Goal: Transaction & Acquisition: Purchase product/service

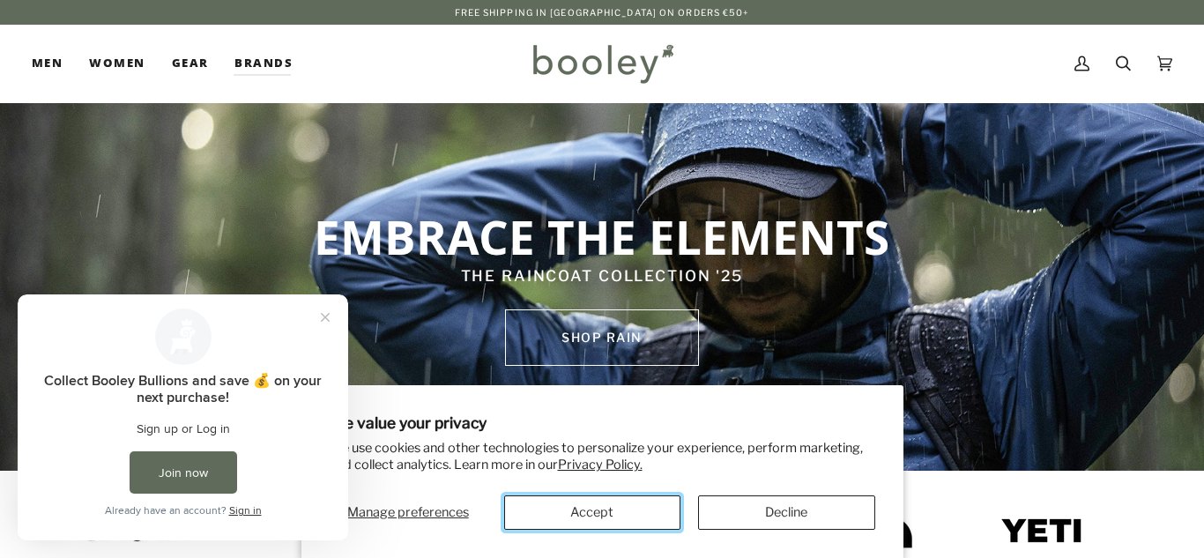
click at [593, 500] on button "Accept" at bounding box center [592, 513] width 176 height 34
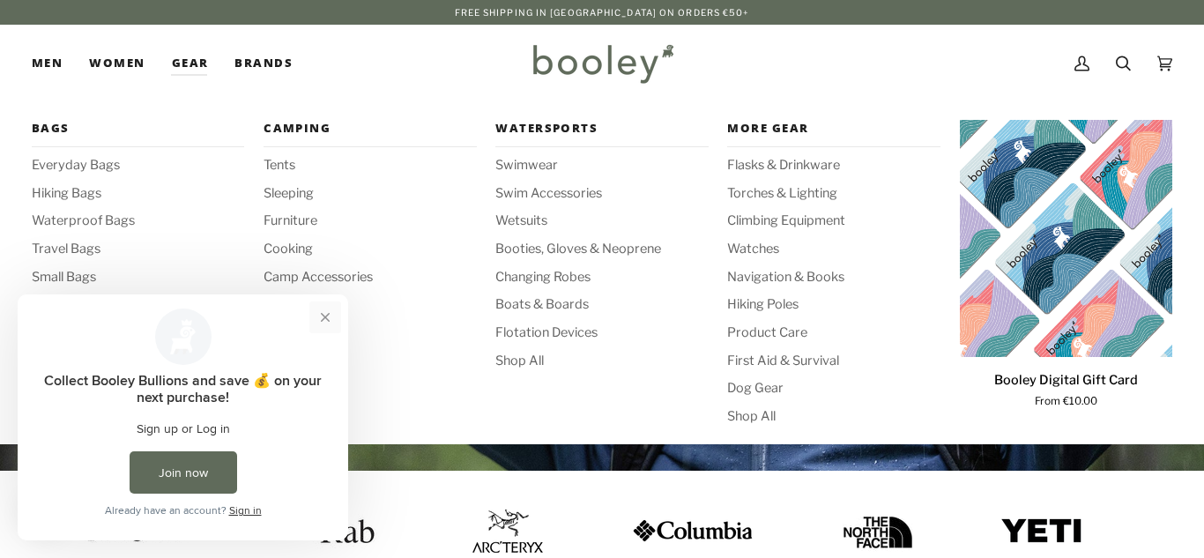
click at [328, 324] on button "Close prompt" at bounding box center [325, 318] width 32 height 32
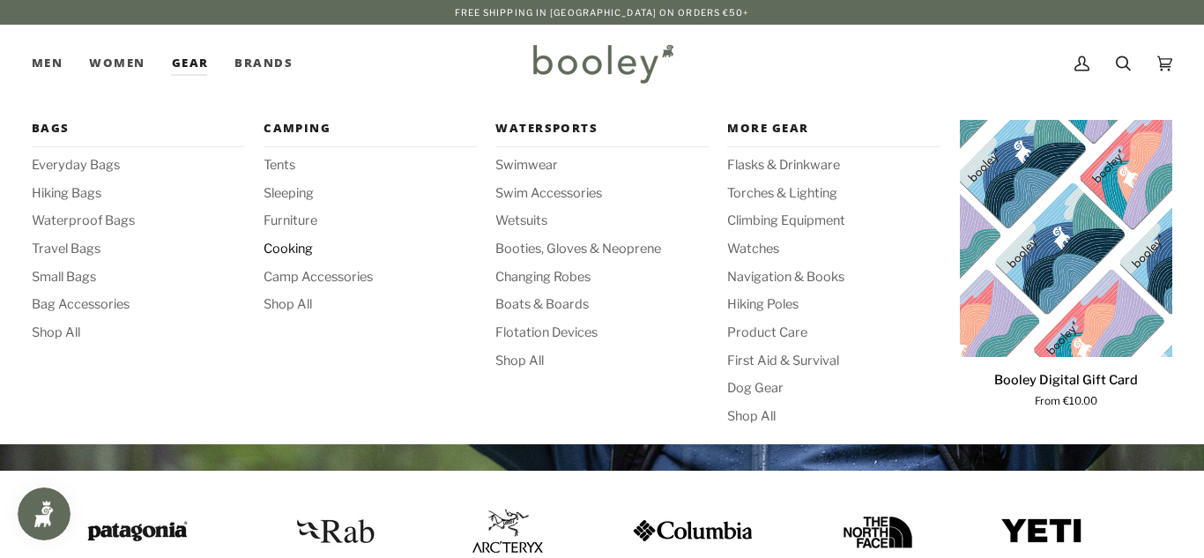
click at [280, 255] on span "Cooking" at bounding box center [370, 249] width 213 height 19
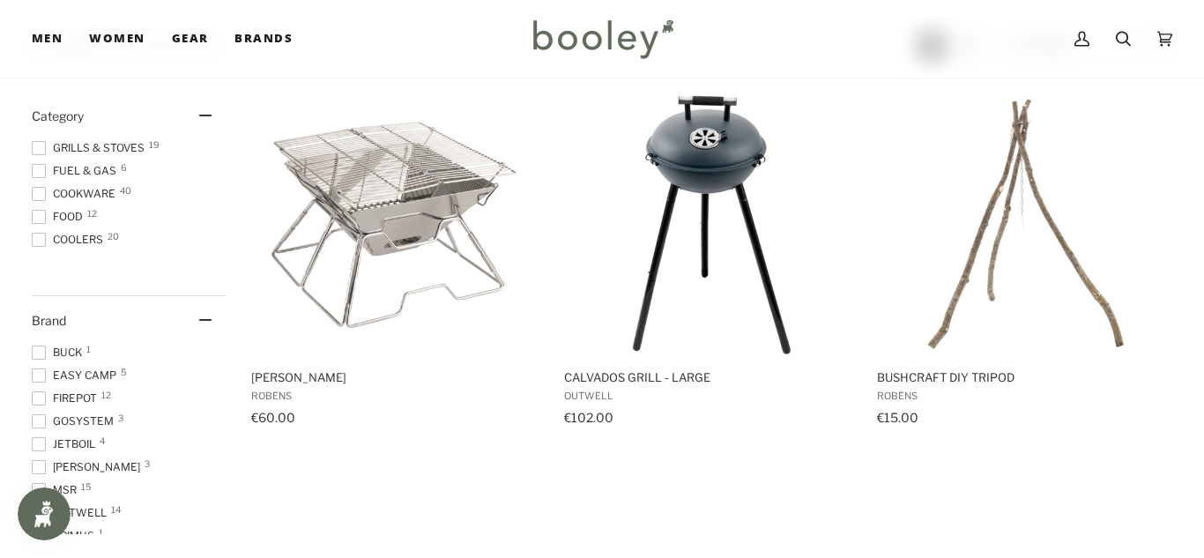
scroll to position [318, 0]
click at [38, 214] on span at bounding box center [39, 215] width 14 height 14
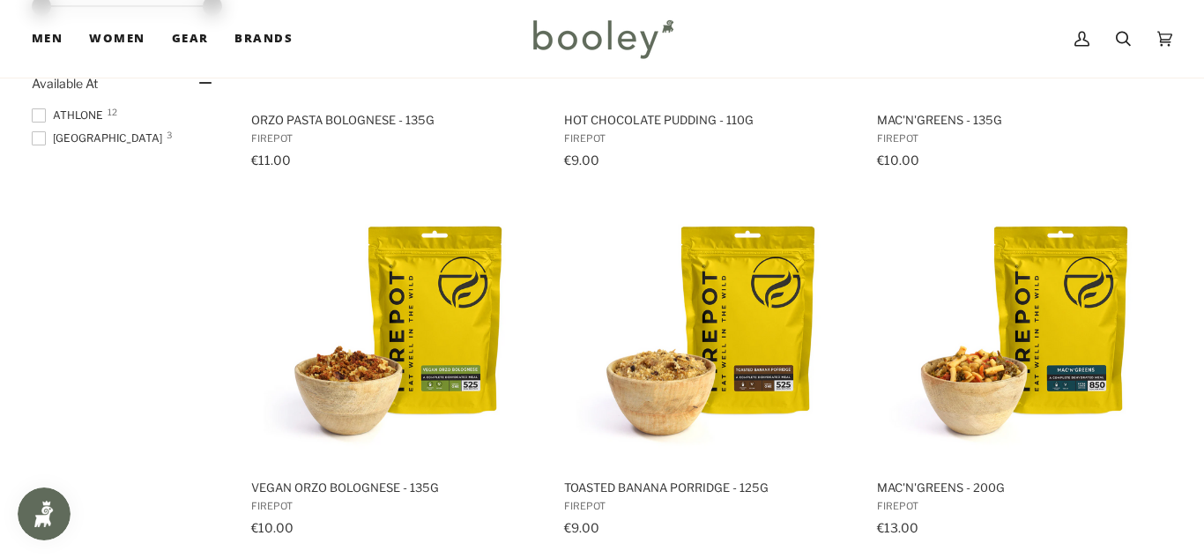
scroll to position [941, 0]
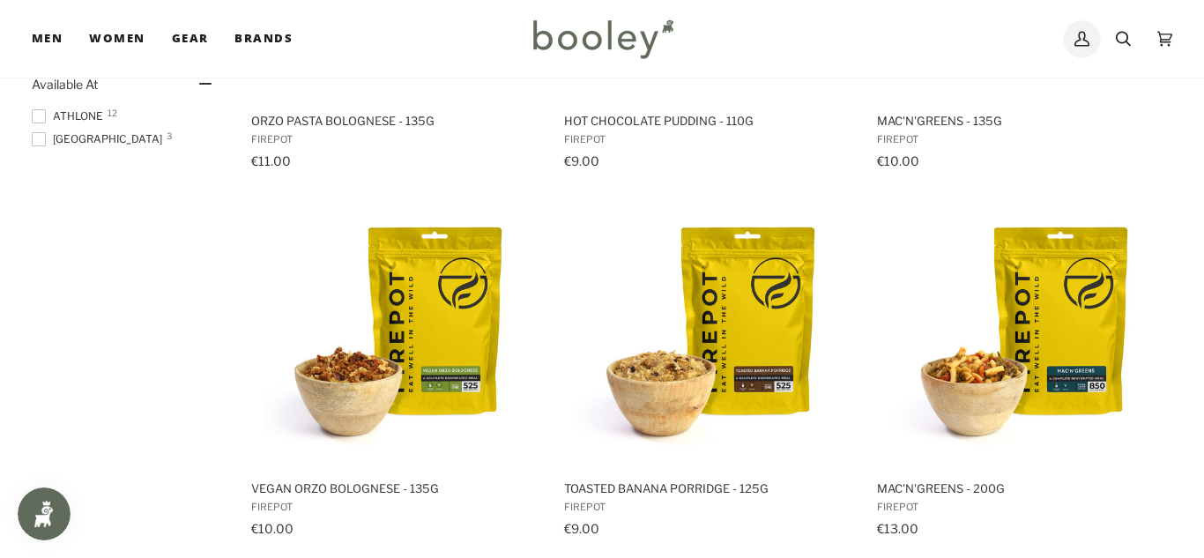
click at [1095, 35] on link "My Account" at bounding box center [1082, 39] width 41 height 78
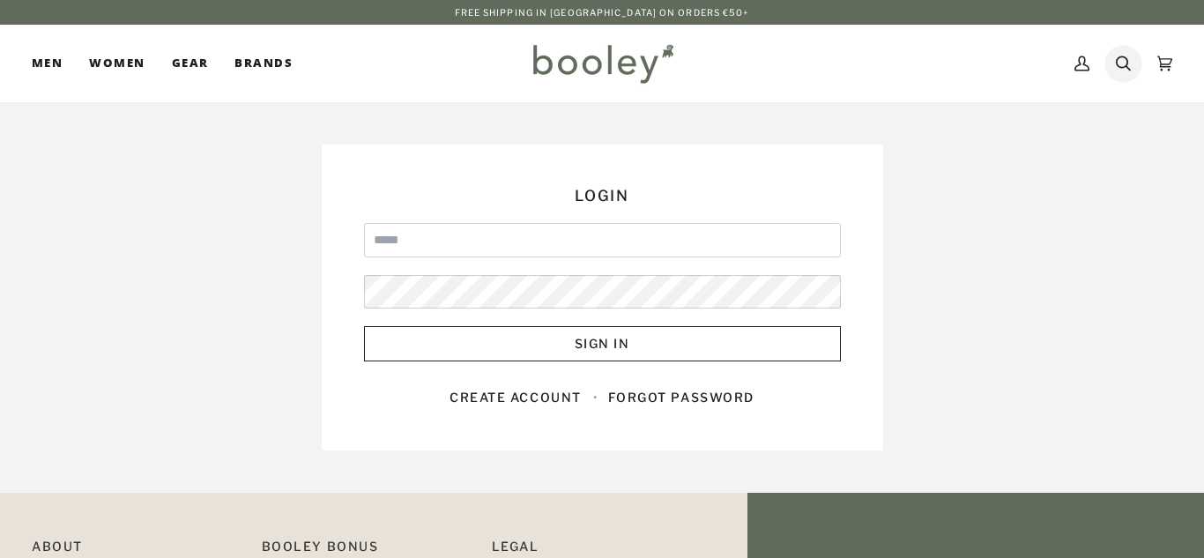
click at [1126, 67] on icon at bounding box center [1123, 63] width 15 height 15
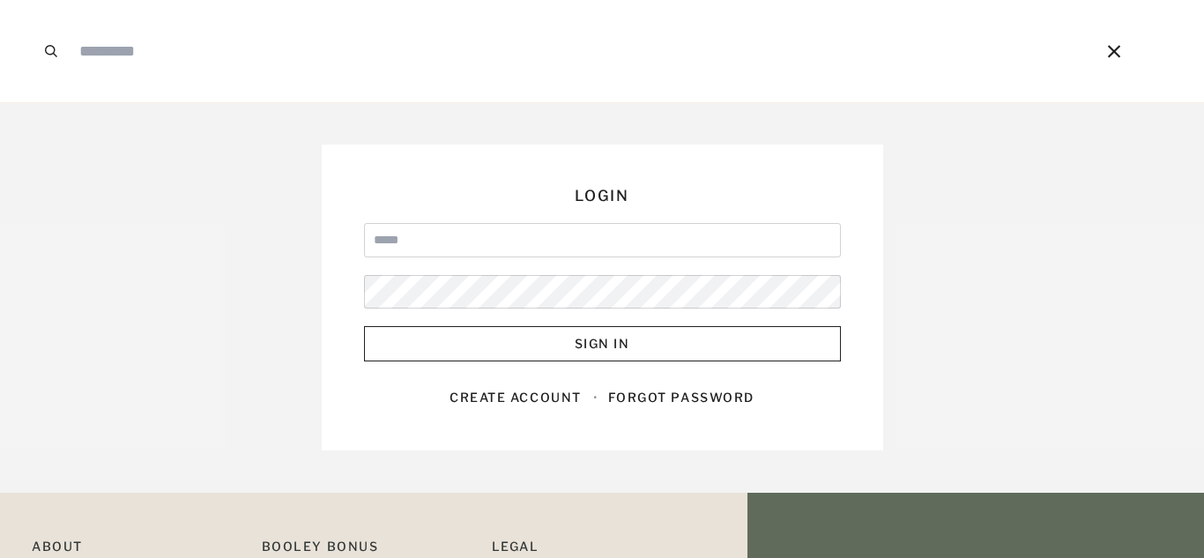
click at [731, 51] on input "Search our store" at bounding box center [560, 51] width 979 height 102
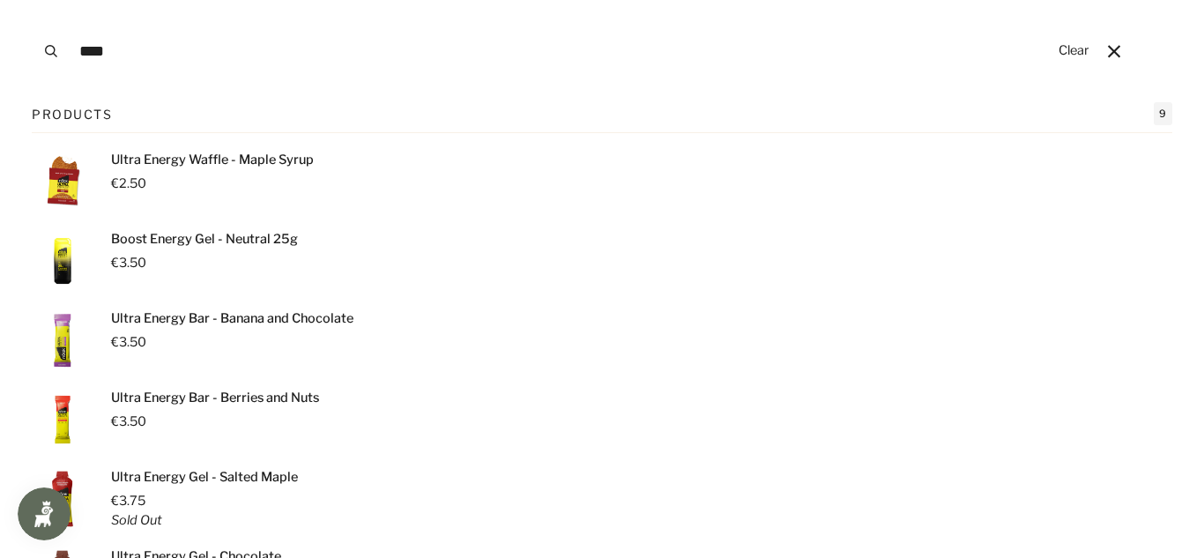
type input "****"
click at [32, 0] on button "Search" at bounding box center [51, 51] width 39 height 102
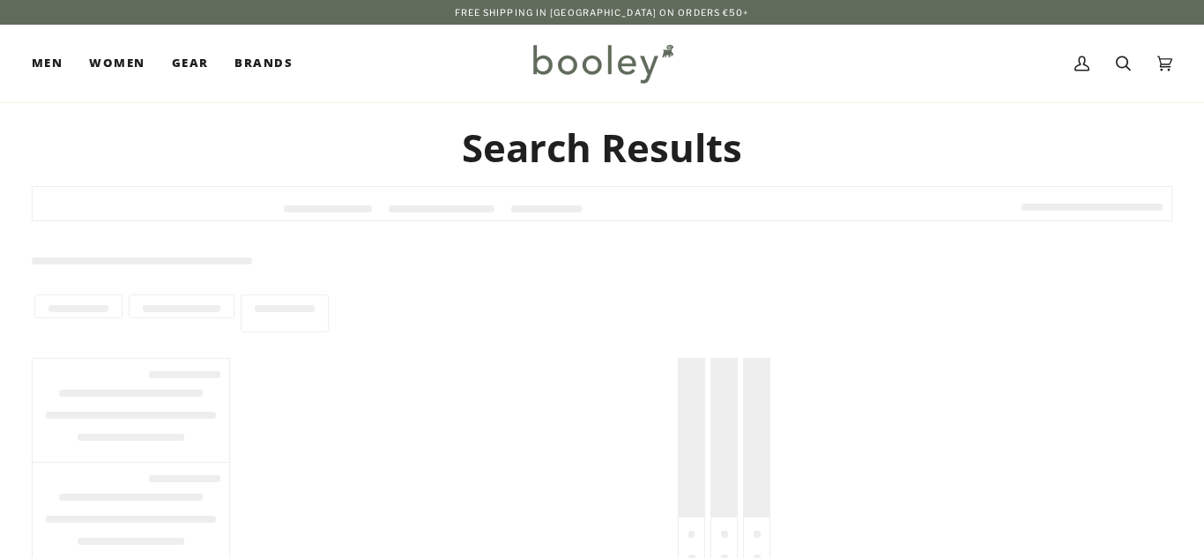
type input "****"
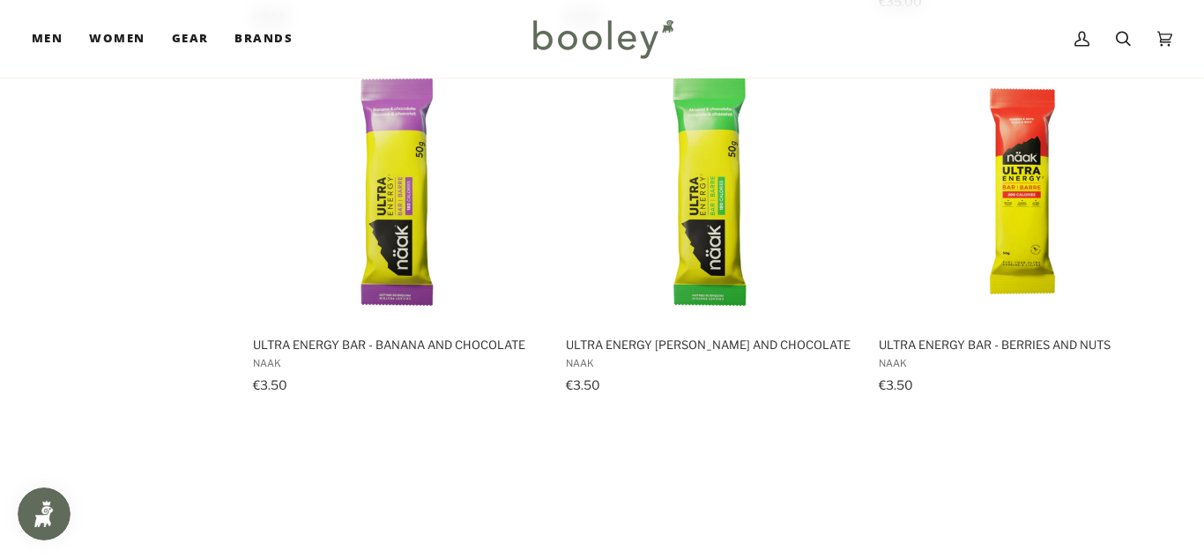
scroll to position [2116, 0]
